Goal: Find specific page/section: Find specific page/section

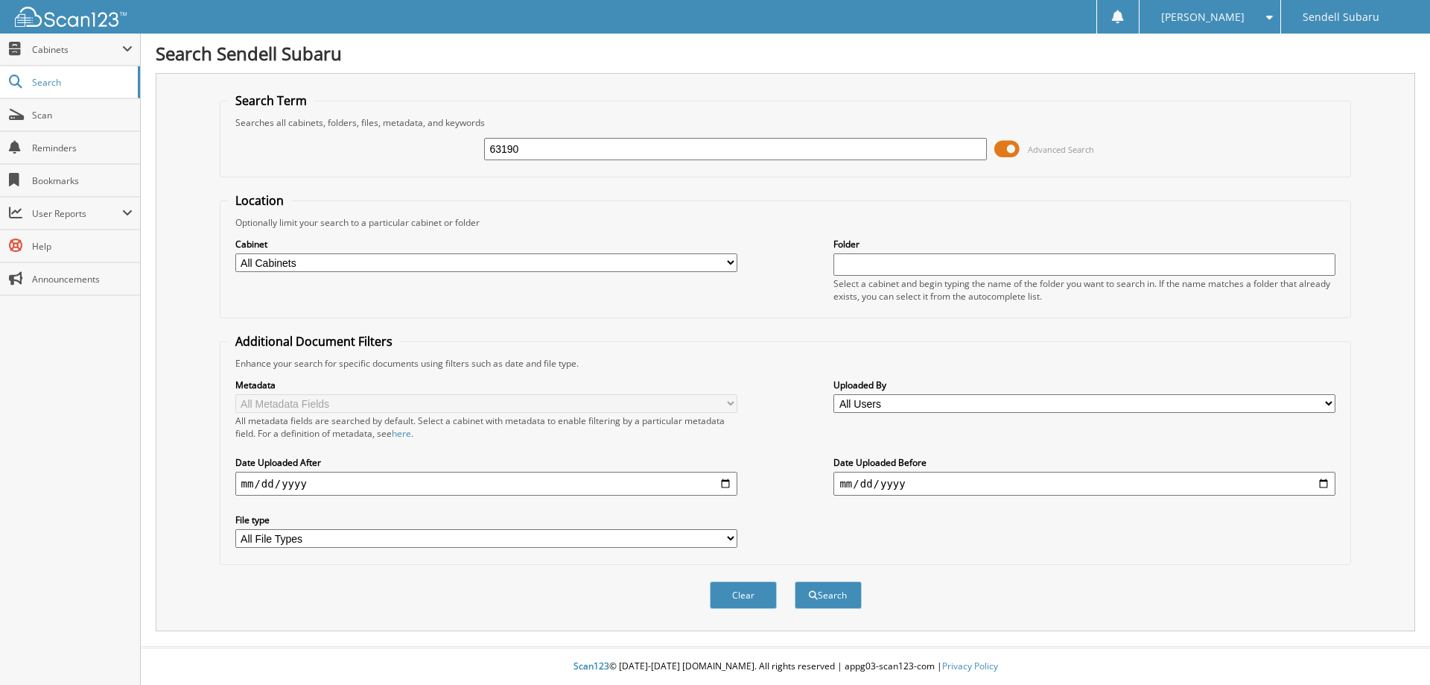
type input "63190"
click at [795, 581] on button "Search" at bounding box center [828, 595] width 67 height 28
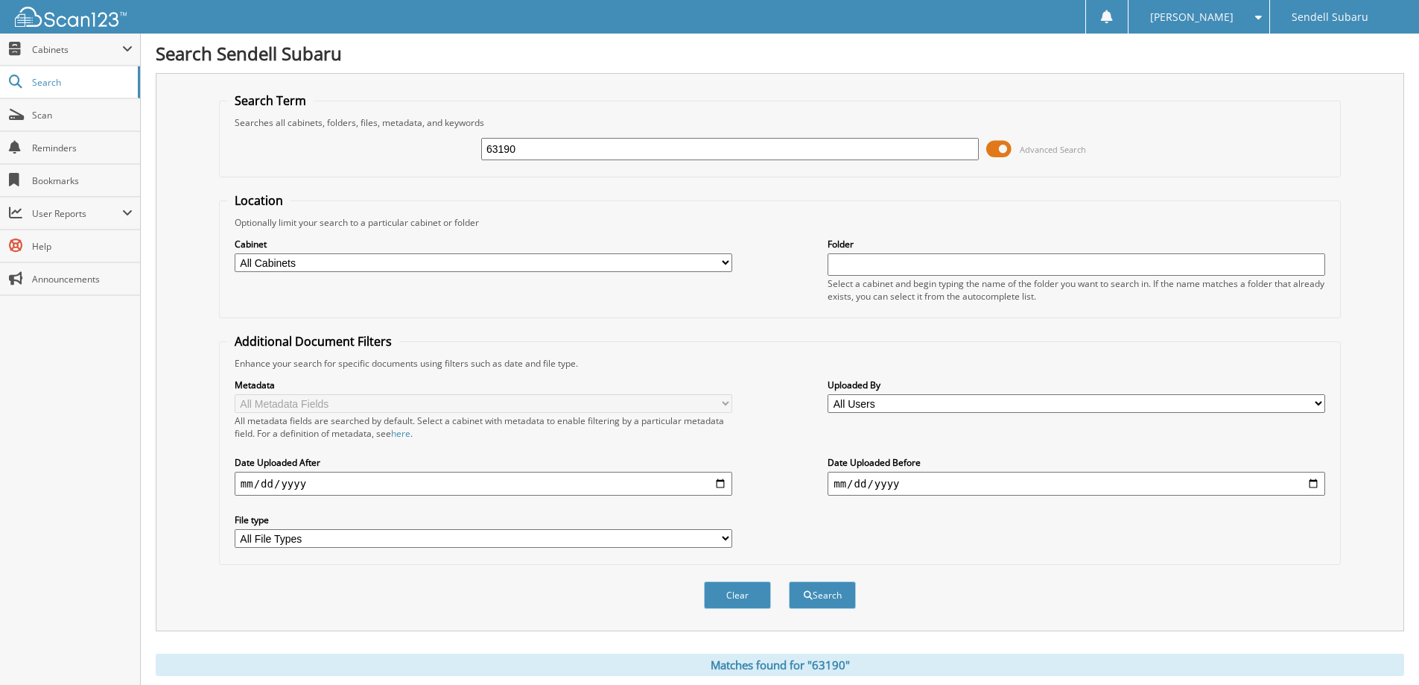
click at [1006, 153] on span at bounding box center [998, 149] width 25 height 22
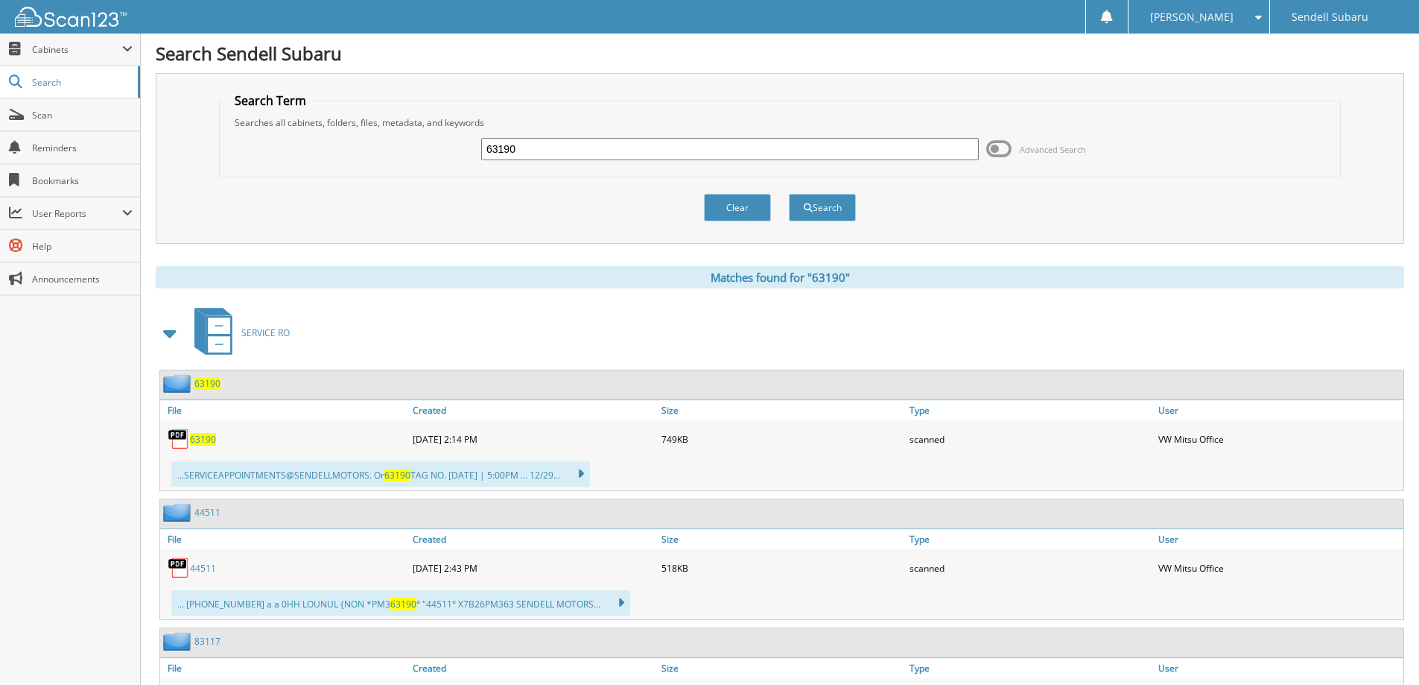
click at [216, 382] on span "63190" at bounding box center [207, 383] width 26 height 13
